Goal: Contribute content: Add original content to the website for others to see

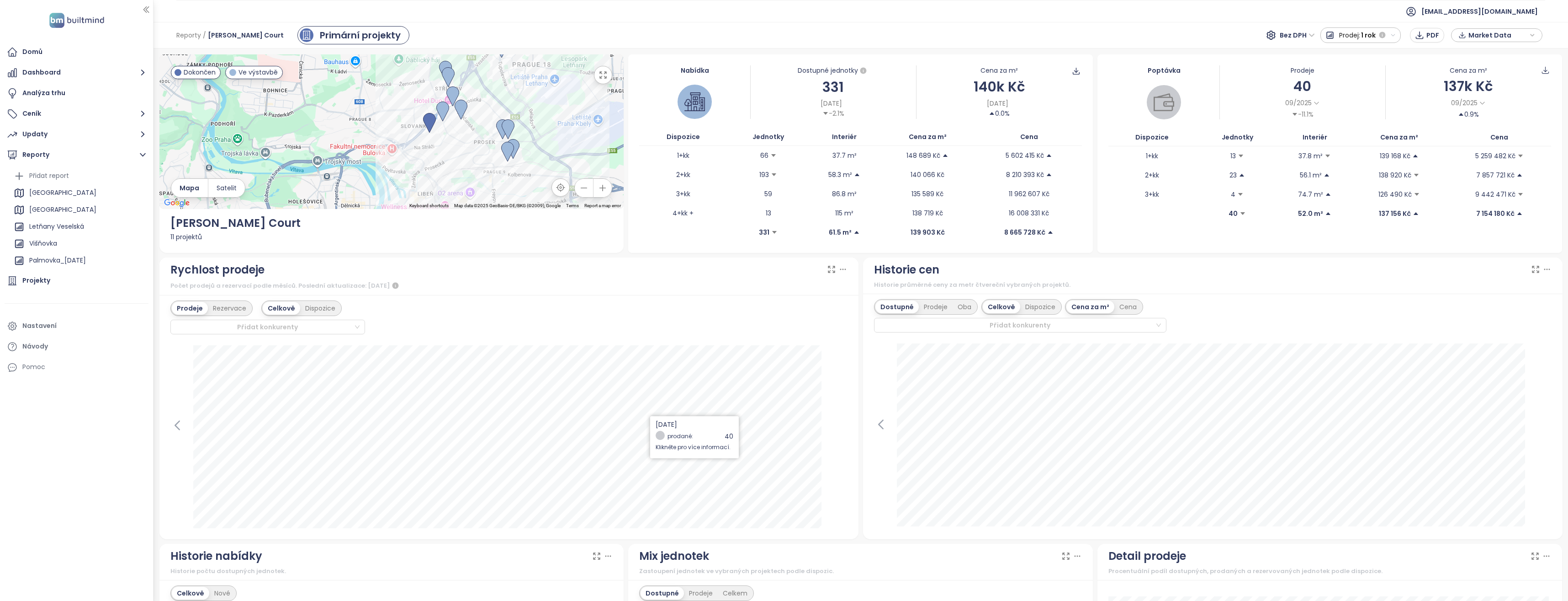
scroll to position [147, 0]
click at [143, 153] on icon "button" at bounding box center [143, 154] width 11 height 11
click at [143, 153] on icon "button" at bounding box center [143, 154] width 3 height 6
click at [67, 176] on div "Přidat report" at bounding box center [48, 175] width 40 height 11
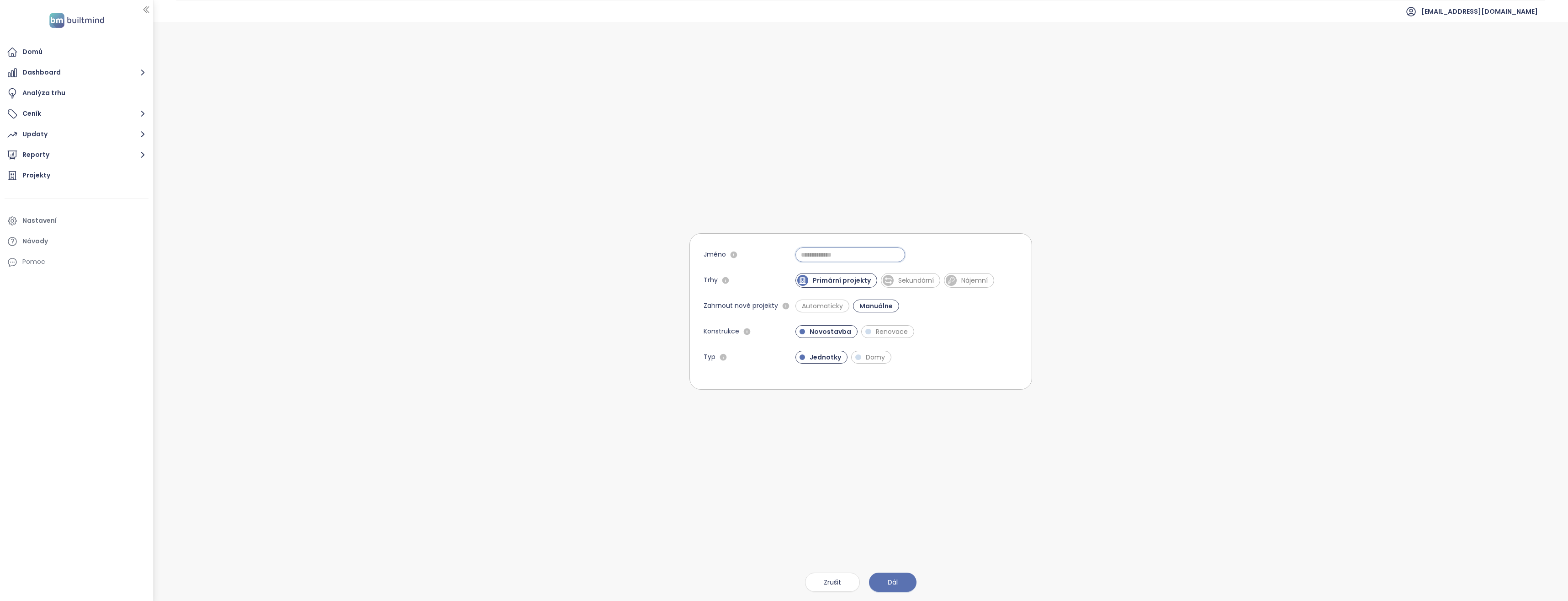
click at [816, 254] on input "Jméno" at bounding box center [850, 254] width 109 height 14
type input "**********"
click at [892, 582] on span "Dál" at bounding box center [893, 582] width 10 height 10
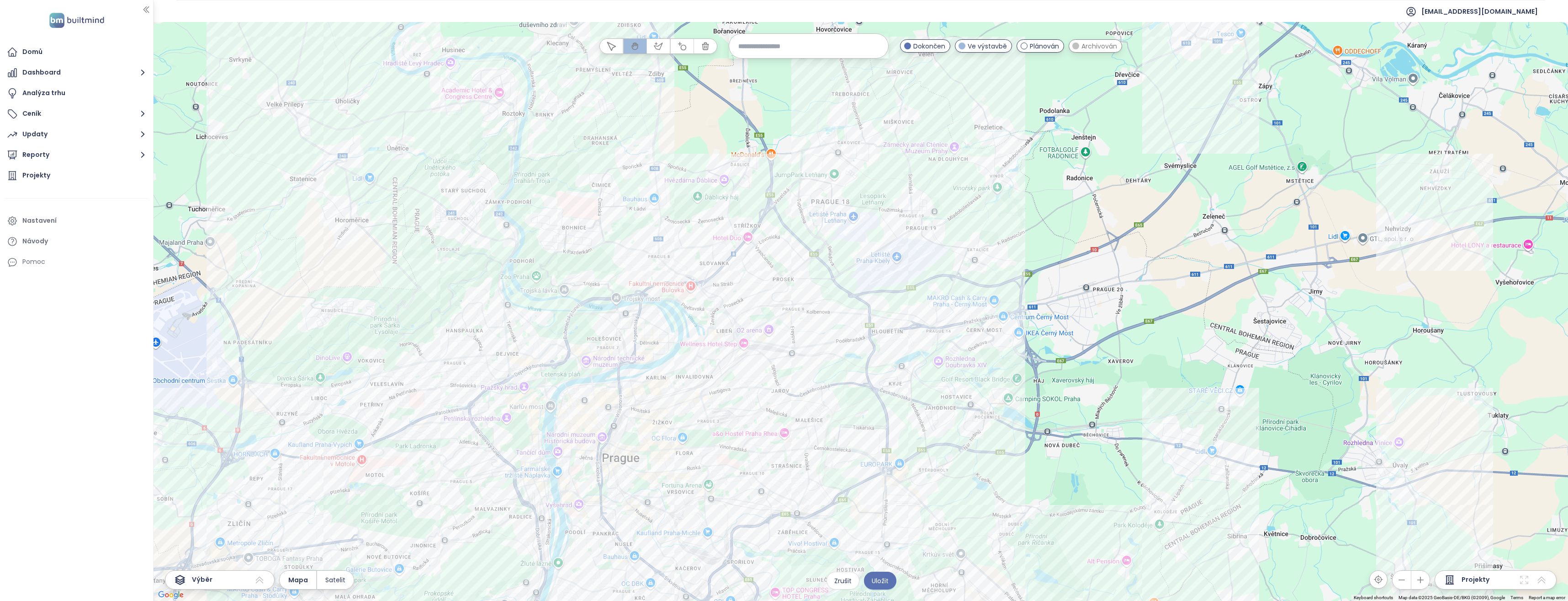
drag, startPoint x: 862, startPoint y: 213, endPoint x: 883, endPoint y: 353, distance: 141.6
click at [883, 353] on div at bounding box center [860, 312] width 1414 height 579
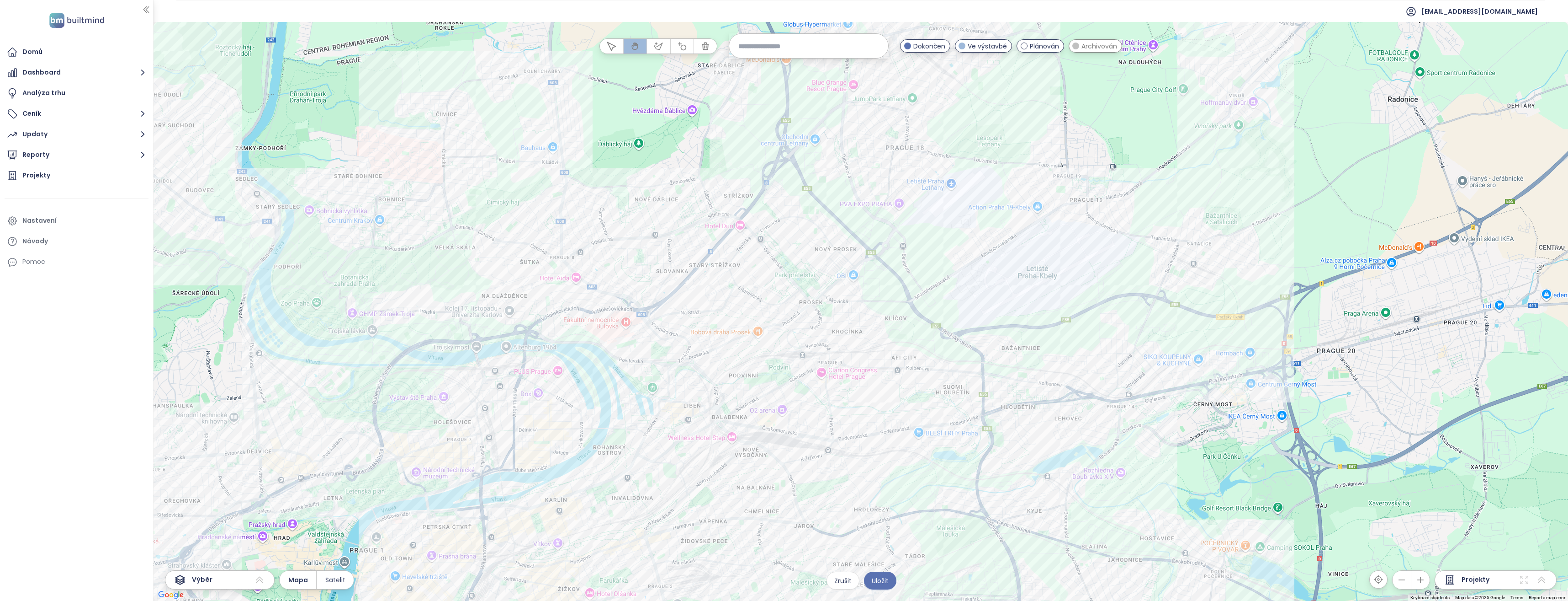
drag, startPoint x: 882, startPoint y: 365, endPoint x: 1000, endPoint y: 457, distance: 149.6
click at [1000, 457] on div at bounding box center [860, 312] width 1414 height 579
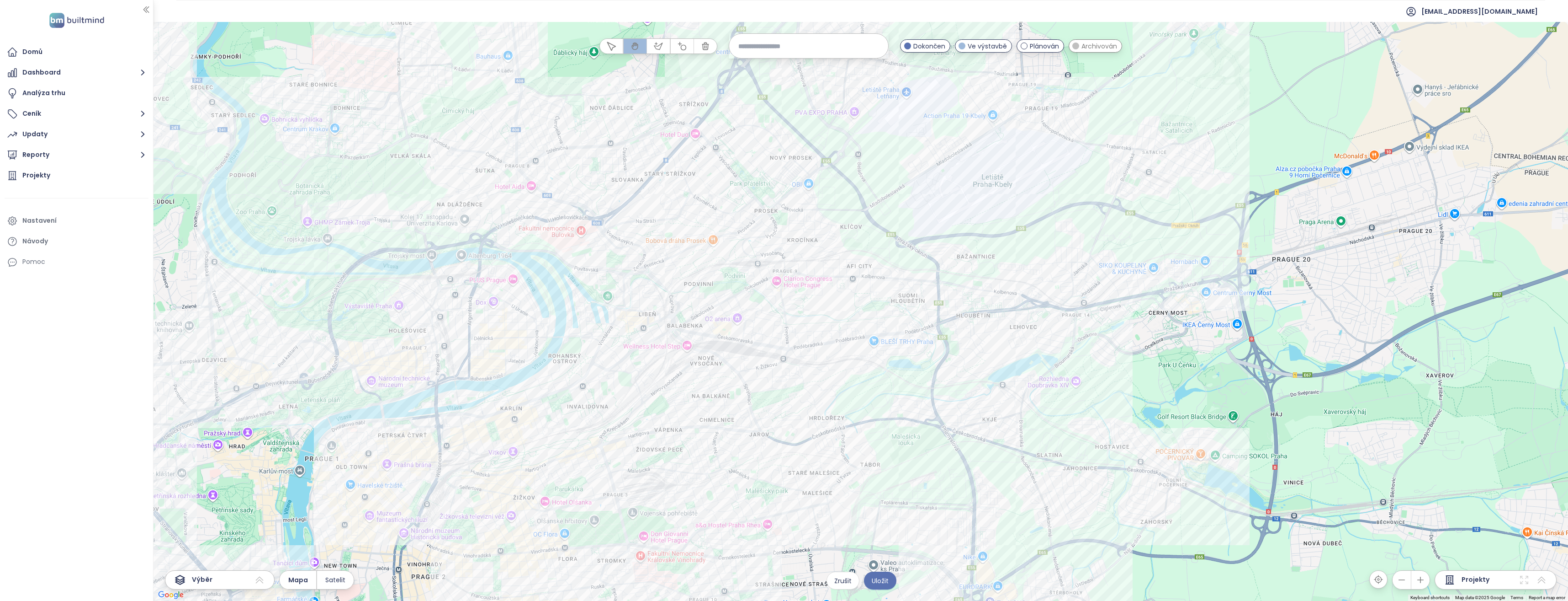
drag, startPoint x: 780, startPoint y: 326, endPoint x: 736, endPoint y: 233, distance: 102.9
click at [736, 233] on div at bounding box center [860, 312] width 1414 height 579
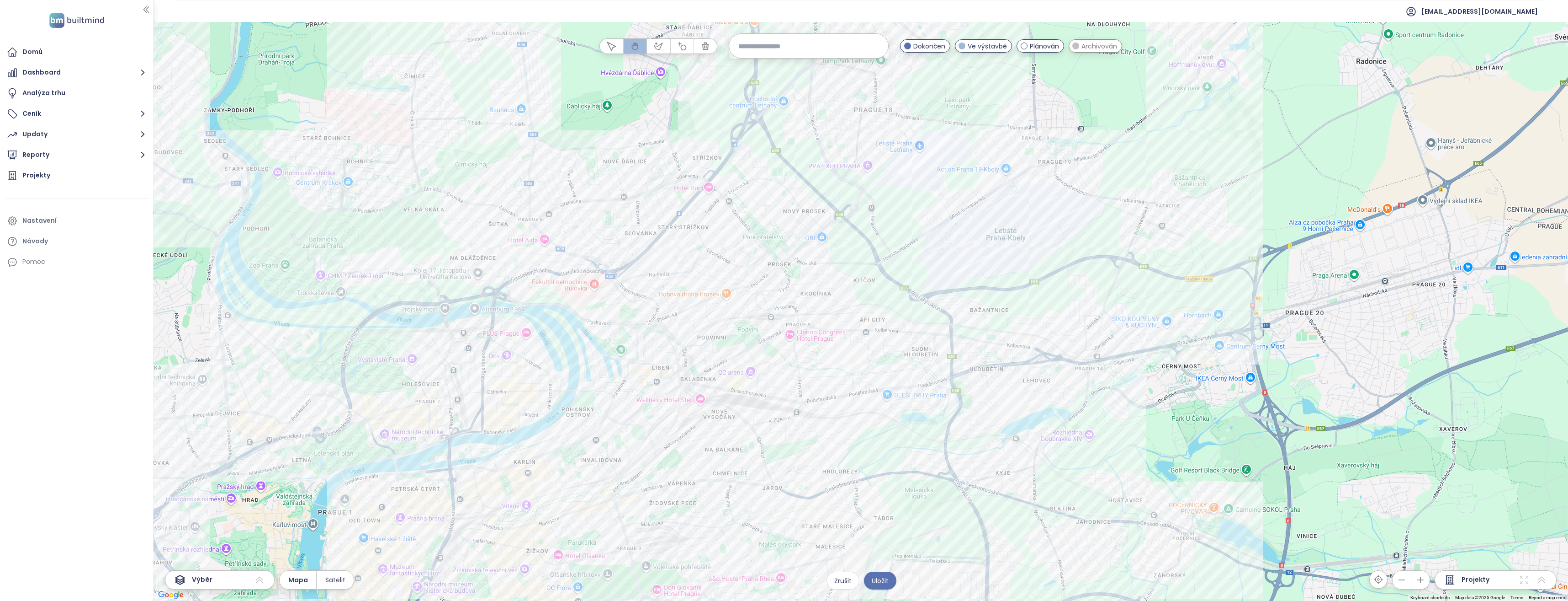
drag, startPoint x: 675, startPoint y: 365, endPoint x: 691, endPoint y: 419, distance: 56.3
click at [691, 419] on div at bounding box center [860, 312] width 1414 height 579
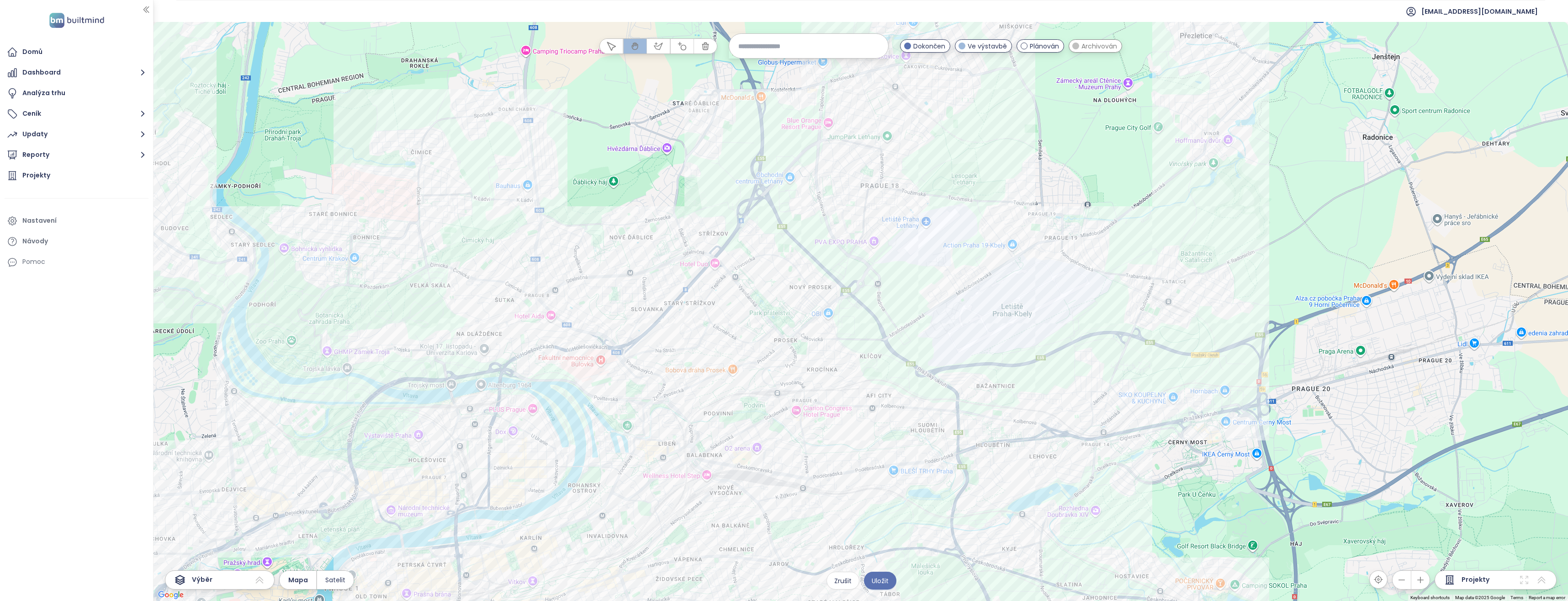
drag, startPoint x: 579, startPoint y: 171, endPoint x: 584, endPoint y: 217, distance: 46.3
click at [584, 217] on div at bounding box center [860, 312] width 1414 height 579
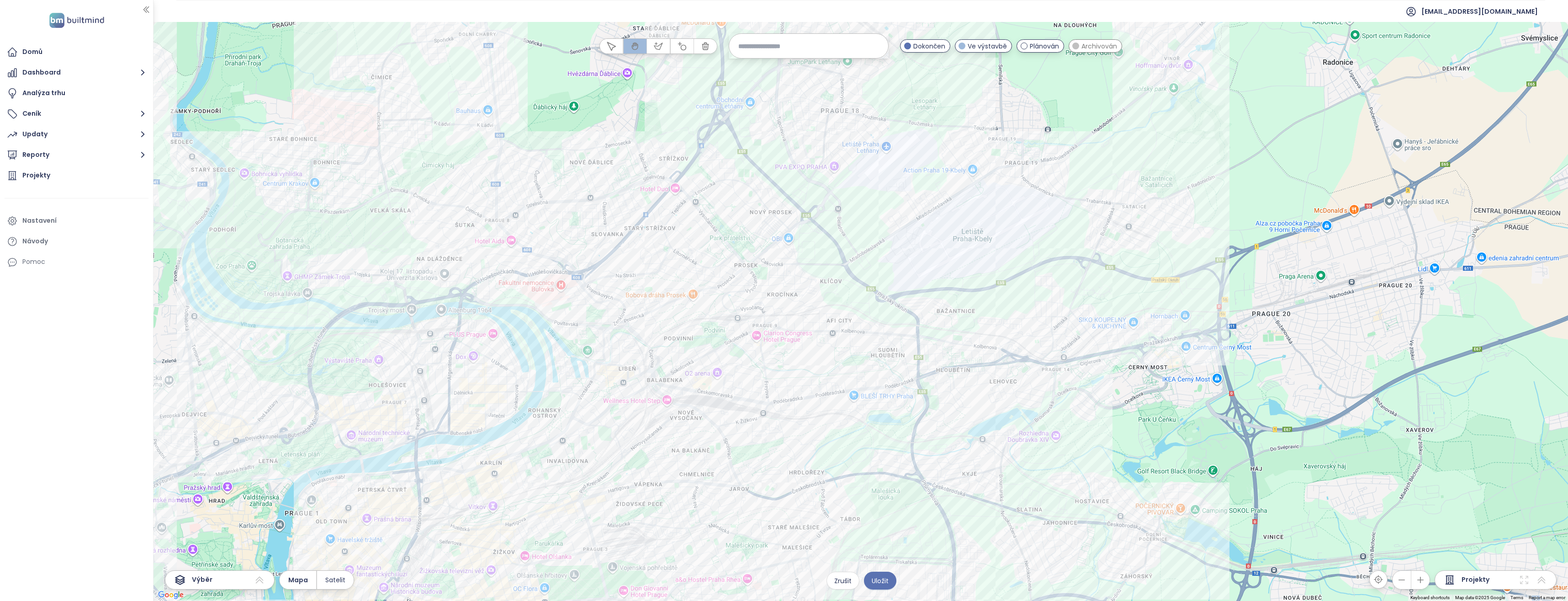
drag, startPoint x: 787, startPoint y: 326, endPoint x: 748, endPoint y: 245, distance: 89.9
click at [748, 245] on div at bounding box center [860, 312] width 1414 height 579
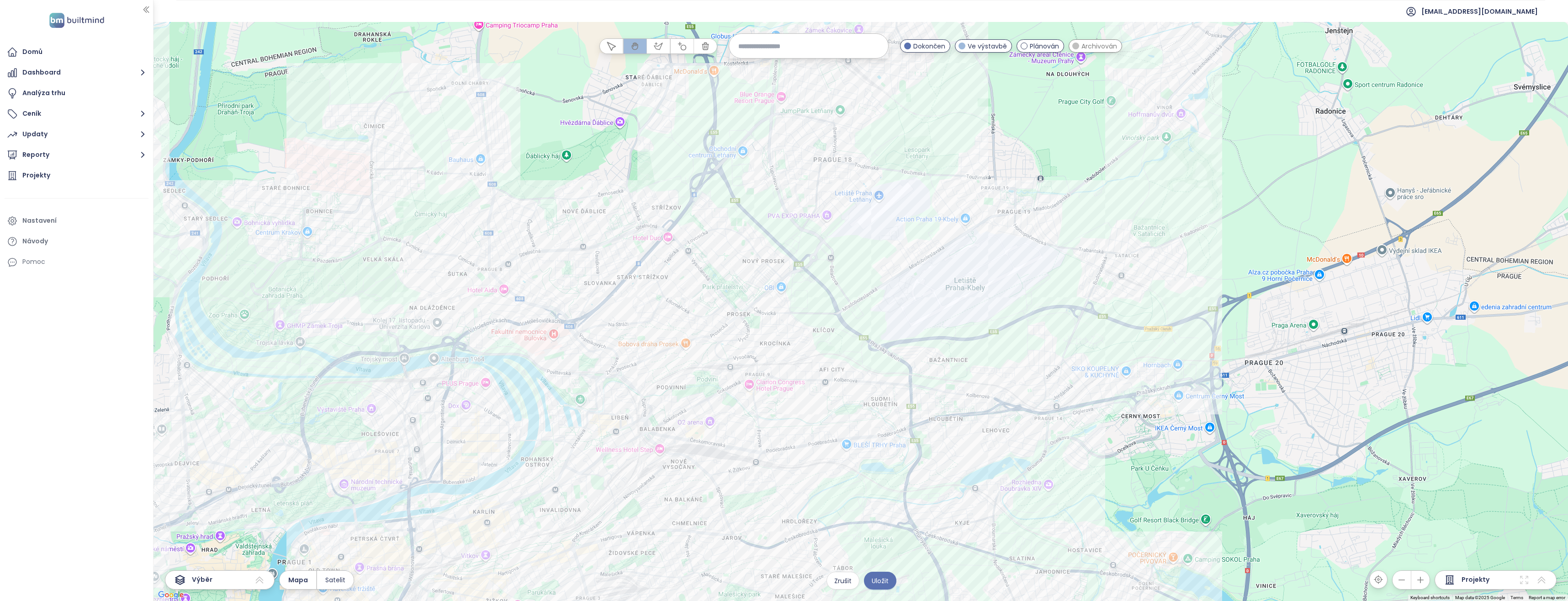
drag, startPoint x: 546, startPoint y: 199, endPoint x: 542, endPoint y: 226, distance: 27.3
click at [542, 226] on div at bounding box center [860, 312] width 1414 height 579
click at [658, 44] on icon "button" at bounding box center [658, 46] width 9 height 9
click at [463, 235] on div at bounding box center [860, 312] width 1414 height 579
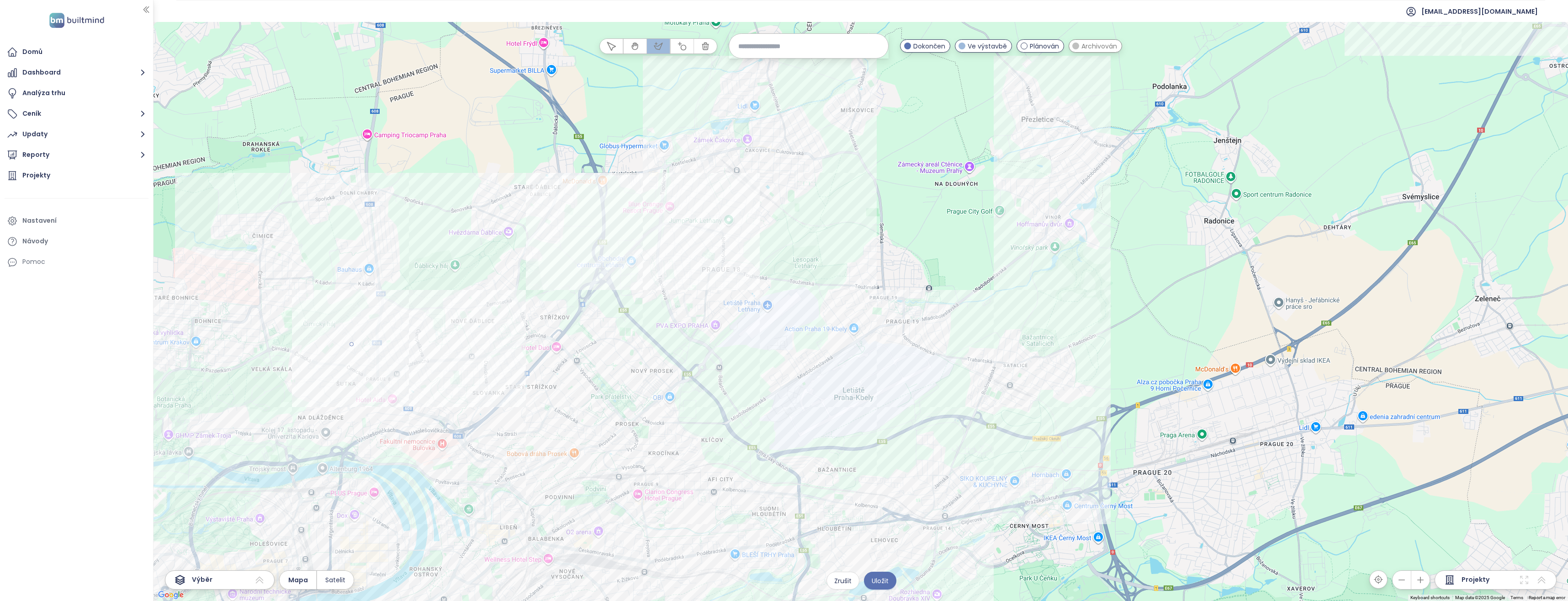
drag, startPoint x: 753, startPoint y: 98, endPoint x: 657, endPoint y: 205, distance: 143.8
click at [656, 205] on div at bounding box center [860, 312] width 1414 height 579
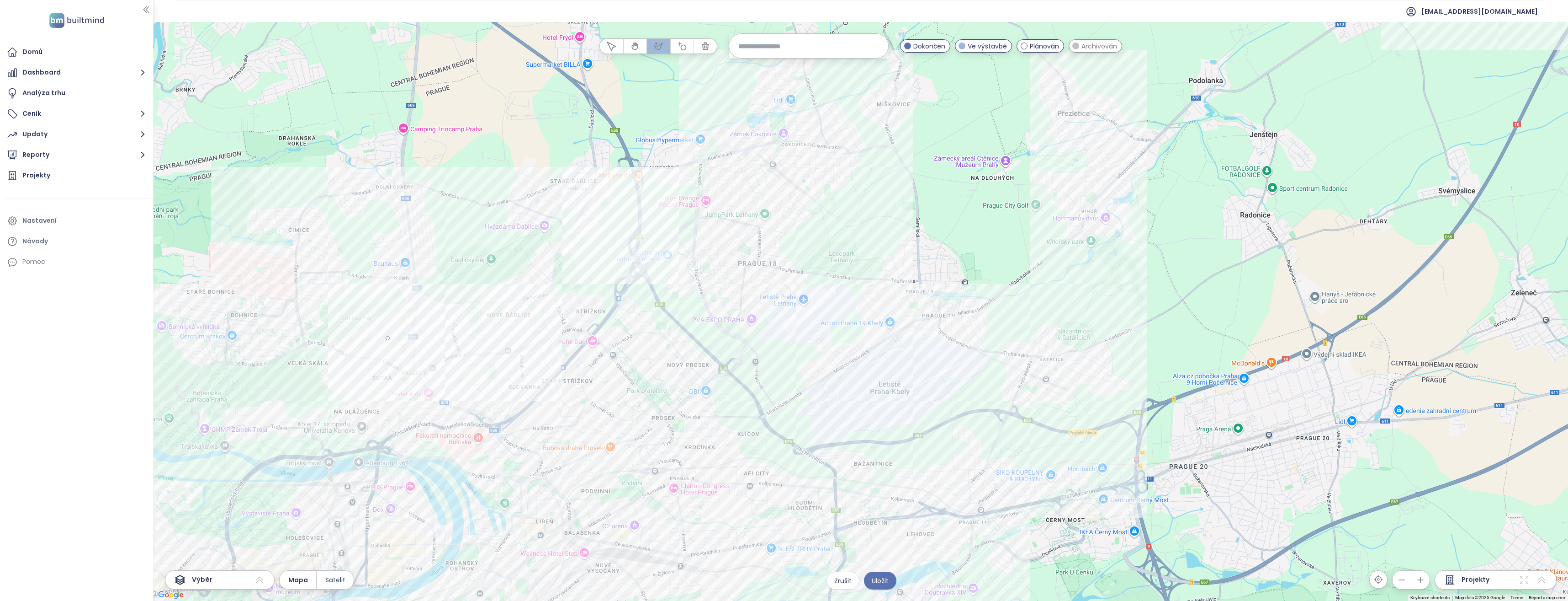
click at [657, 205] on div at bounding box center [860, 312] width 1414 height 579
click at [704, 195] on div at bounding box center [860, 312] width 1414 height 579
click at [924, 307] on div at bounding box center [860, 312] width 1414 height 579
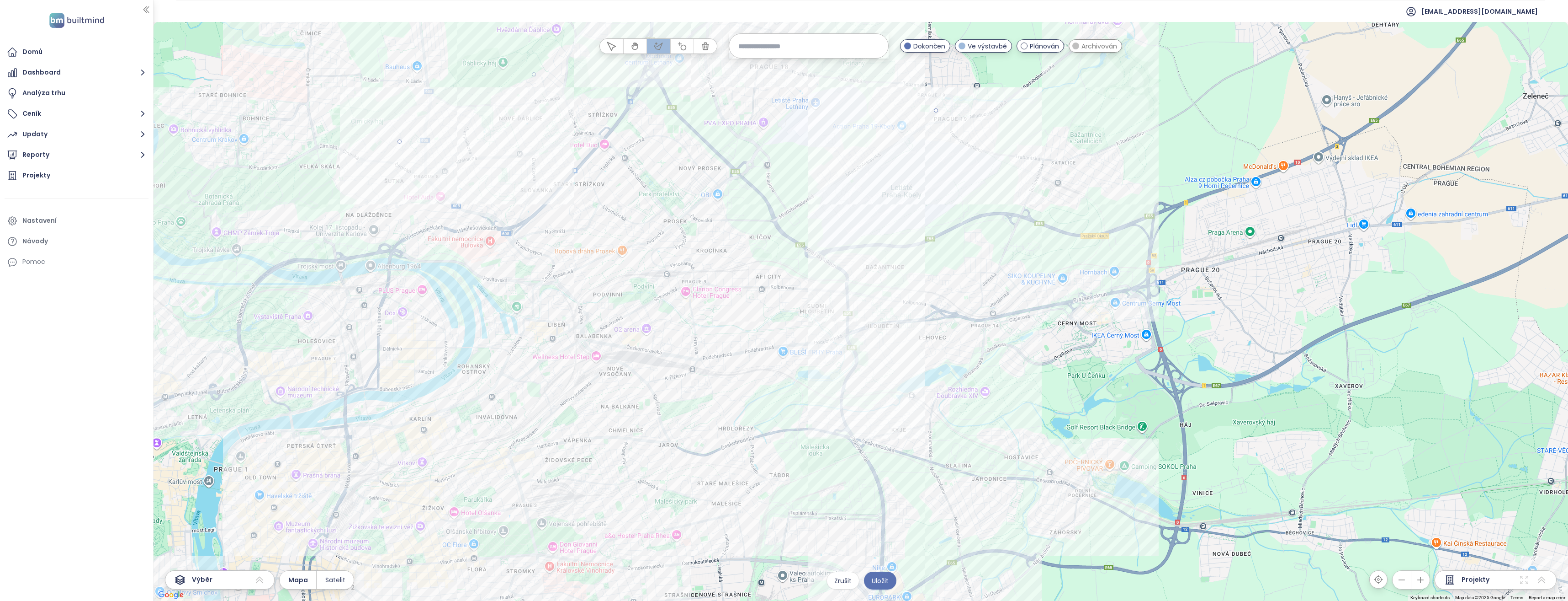
drag, startPoint x: 846, startPoint y: 532, endPoint x: 854, endPoint y: 337, distance: 195.2
click at [857, 334] on div at bounding box center [860, 312] width 1414 height 579
click at [781, 396] on div at bounding box center [860, 312] width 1414 height 579
click at [596, 372] on div at bounding box center [860, 312] width 1414 height 579
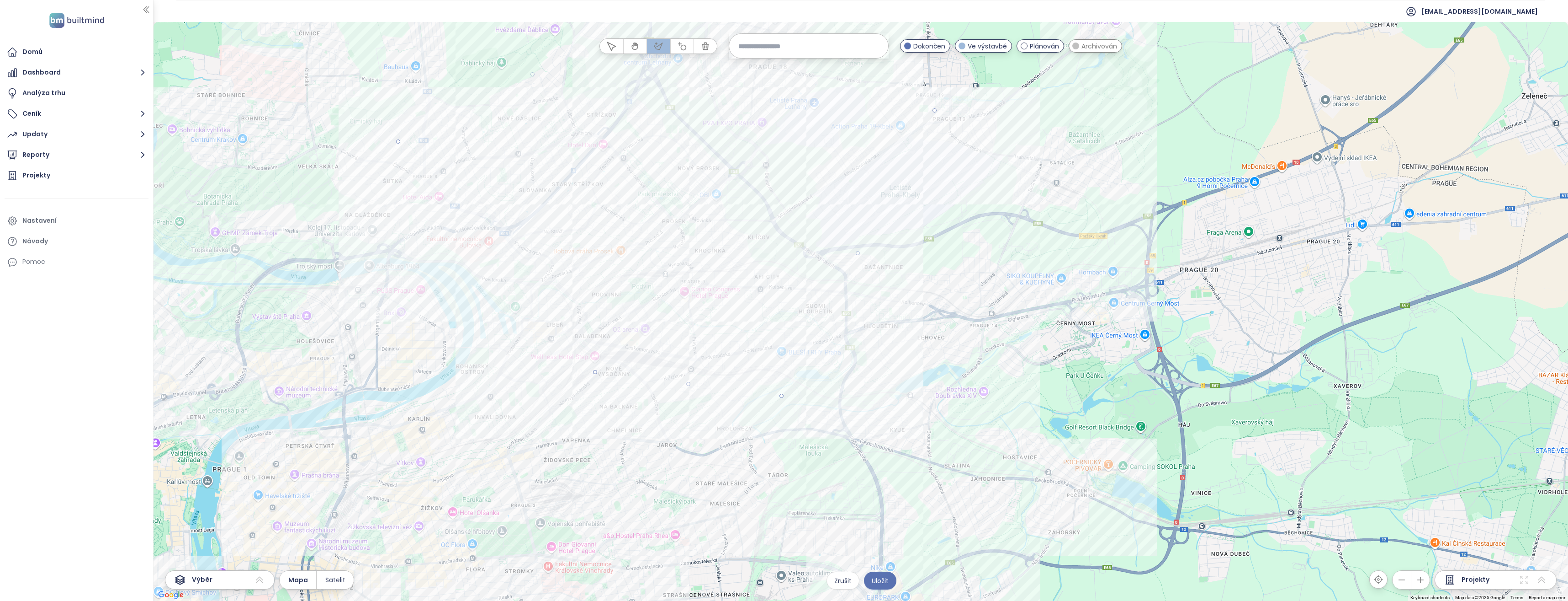
click at [399, 143] on div at bounding box center [860, 312] width 1414 height 579
click at [1031, 44] on span "Plánován" at bounding box center [1044, 46] width 29 height 10
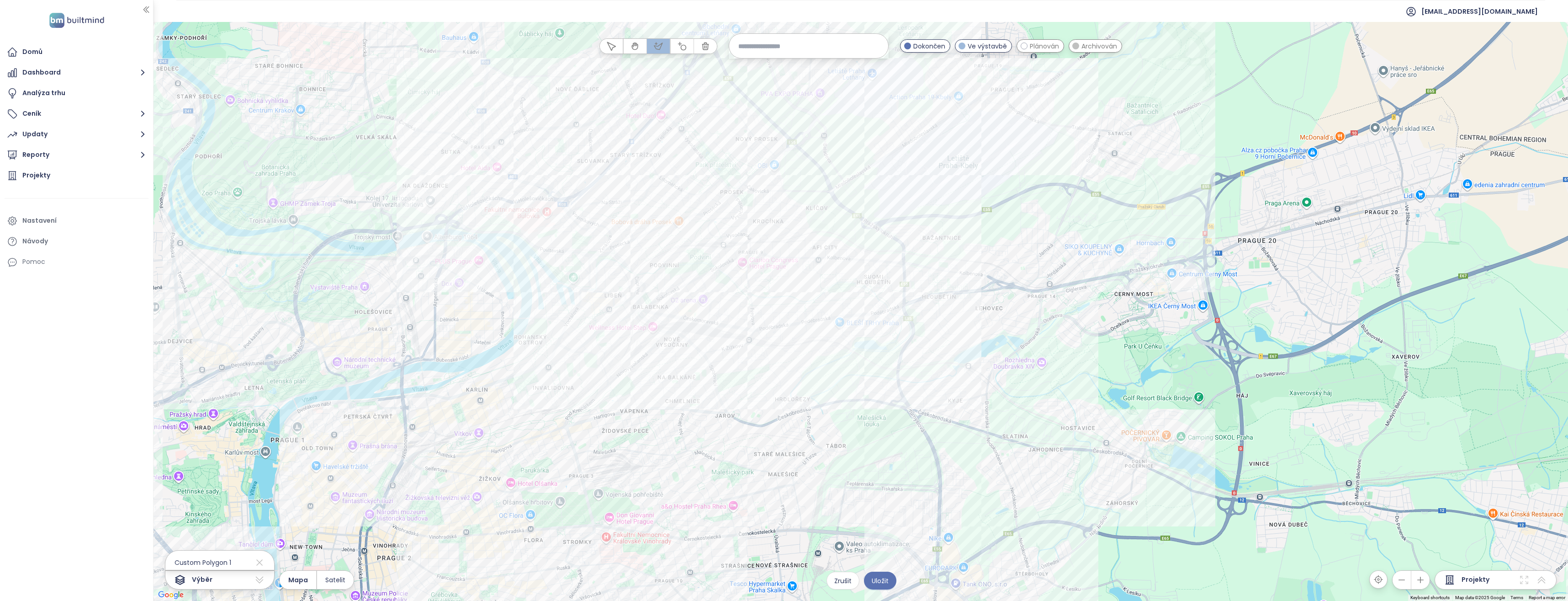
drag, startPoint x: 893, startPoint y: 280, endPoint x: 952, endPoint y: 250, distance: 66.2
click at [952, 250] on div at bounding box center [860, 312] width 1414 height 579
click at [879, 576] on span "Uložit" at bounding box center [881, 581] width 17 height 10
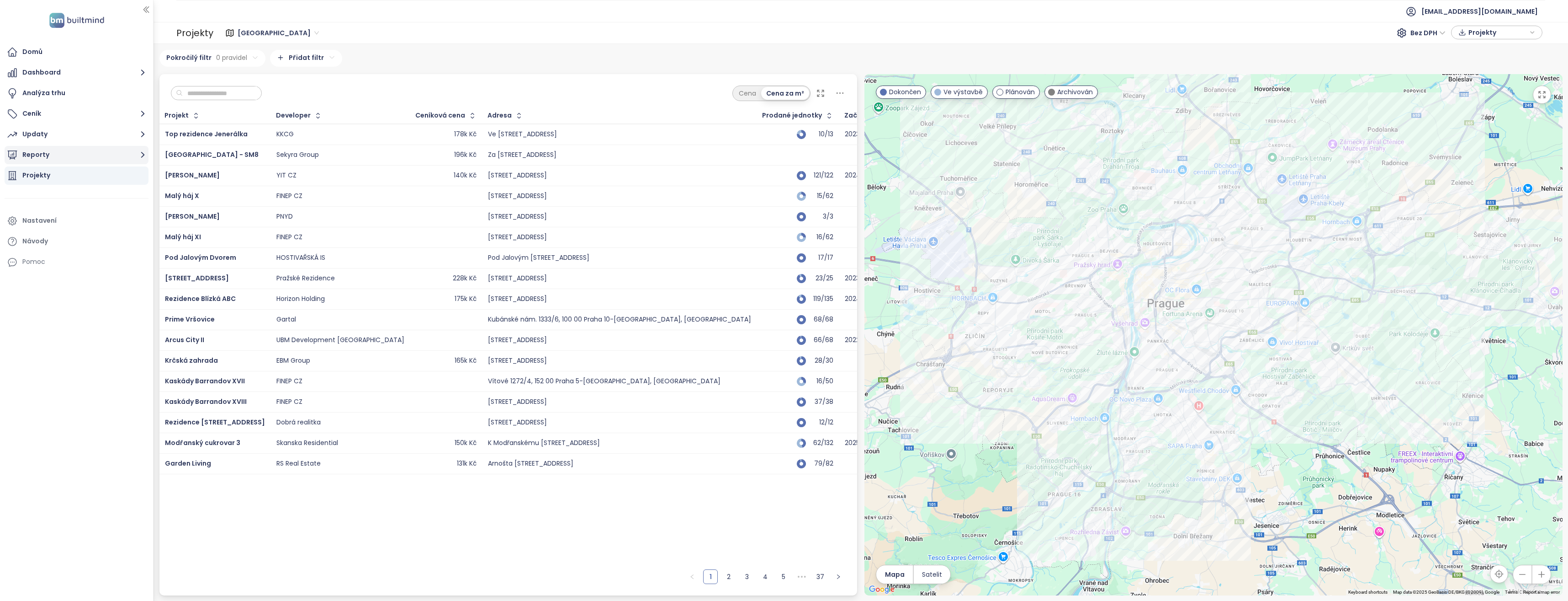
click at [142, 151] on icon "button" at bounding box center [143, 154] width 11 height 11
click at [76, 216] on div "Severovýchod_4kk" at bounding box center [59, 217] width 61 height 11
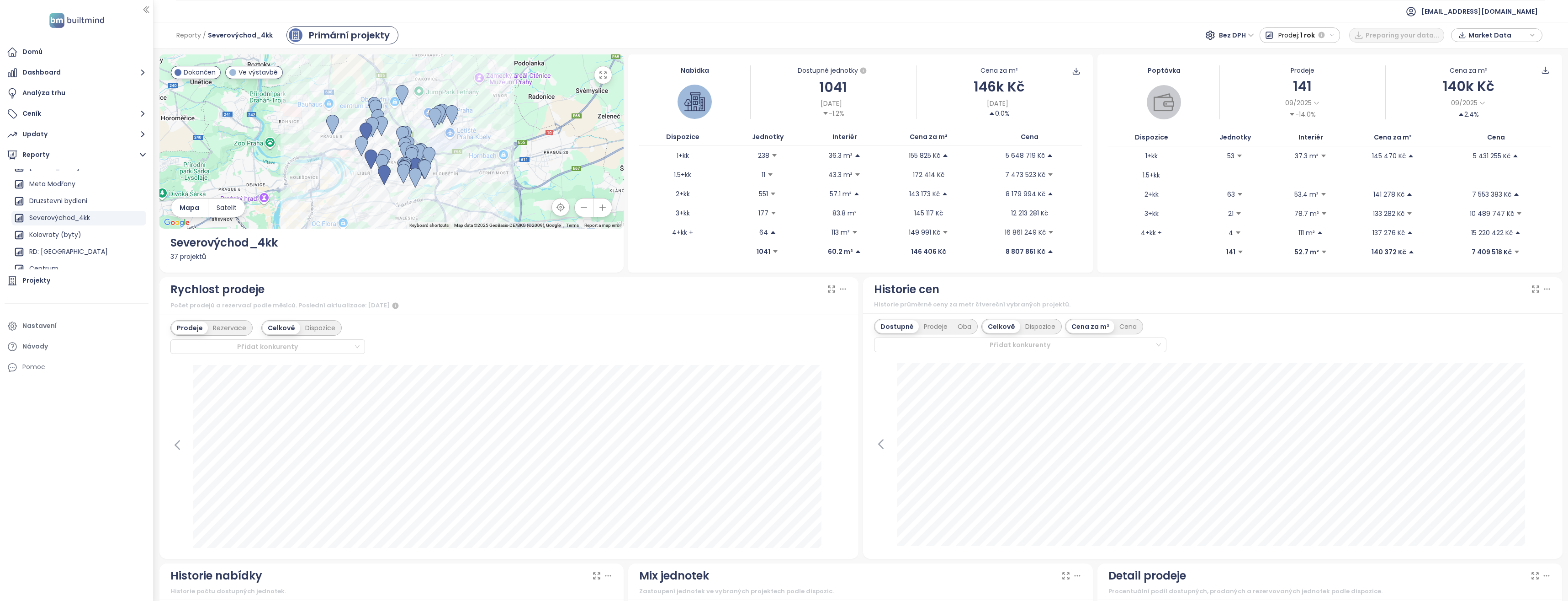
click at [1527, 35] on span "Market Data" at bounding box center [1498, 35] width 59 height 14
click at [1484, 136] on span "Stáhnout" at bounding box center [1487, 137] width 32 height 10
